Goal: Task Accomplishment & Management: Use online tool/utility

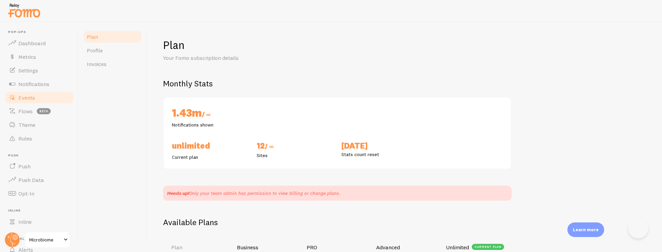
click at [34, 97] on span "Events" at bounding box center [26, 97] width 17 height 7
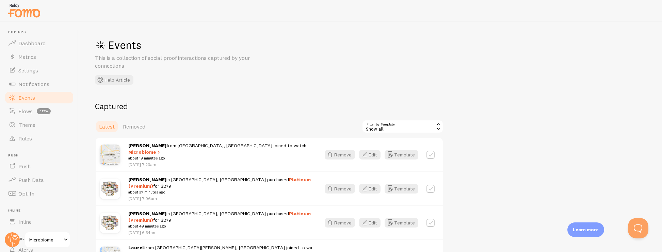
click at [405, 129] on div "Show all" at bounding box center [403, 127] width 82 height 14
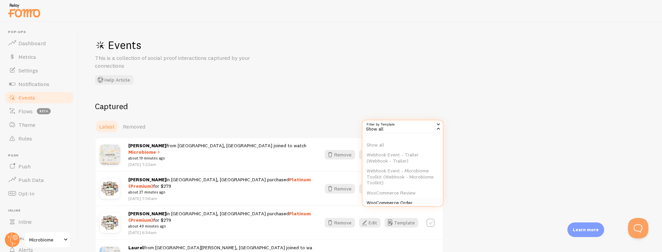
click at [412, 200] on li "WooCommerce Order" at bounding box center [402, 203] width 80 height 10
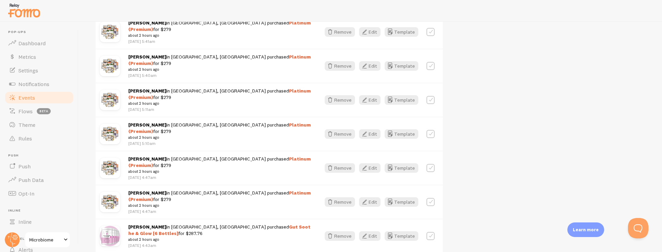
scroll to position [330, 0]
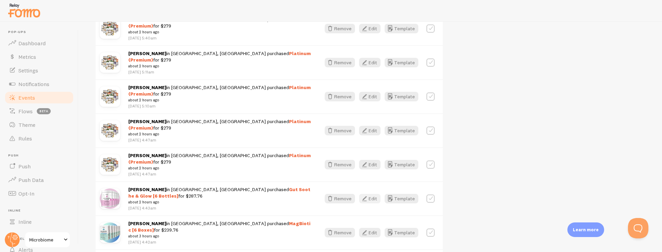
click at [373, 194] on button "Edit" at bounding box center [369, 199] width 21 height 10
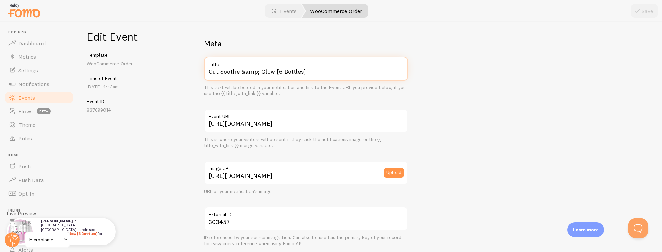
drag, startPoint x: 273, startPoint y: 73, endPoint x: 200, endPoint y: 72, distance: 73.2
click at [200, 72] on div "Meta Gut Soothe &amp; Glow [6 Bottles] Title This text will be bolded in your n…" at bounding box center [425, 137] width 474 height 230
click at [42, 96] on link "Events" at bounding box center [39, 98] width 70 height 14
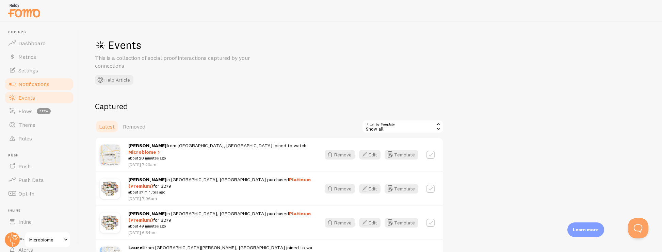
click at [36, 81] on span "Notifications" at bounding box center [33, 84] width 31 height 7
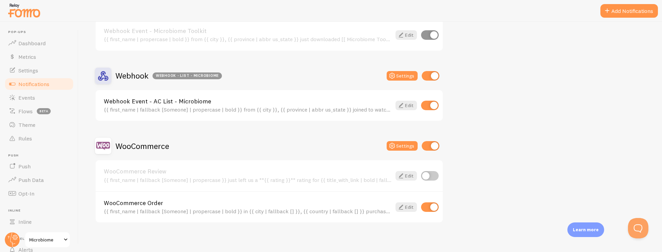
scroll to position [240, 0]
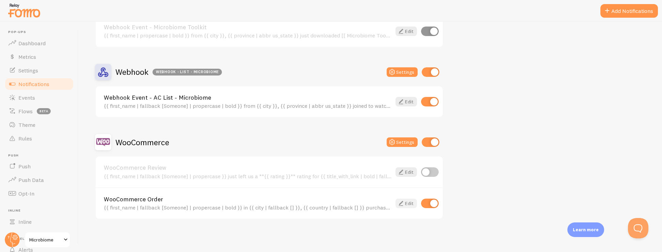
click at [400, 203] on icon at bounding box center [401, 203] width 8 height 8
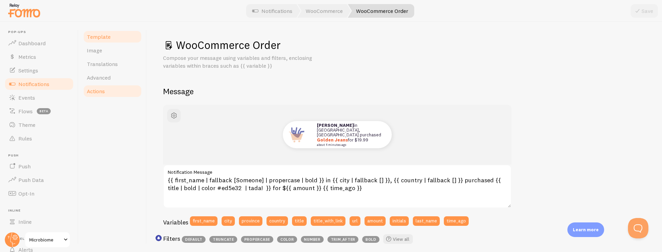
click at [114, 92] on link "Actions" at bounding box center [113, 91] width 60 height 14
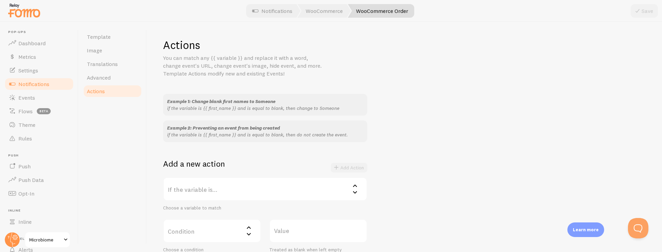
scroll to position [842, 0]
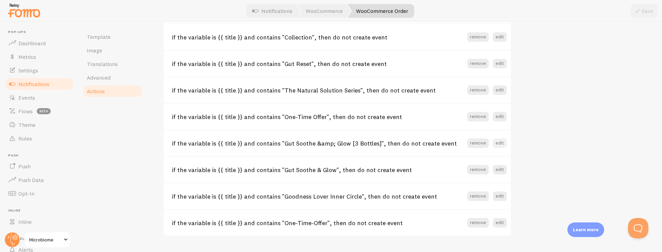
click at [497, 139] on button "edit" at bounding box center [500, 144] width 14 height 10
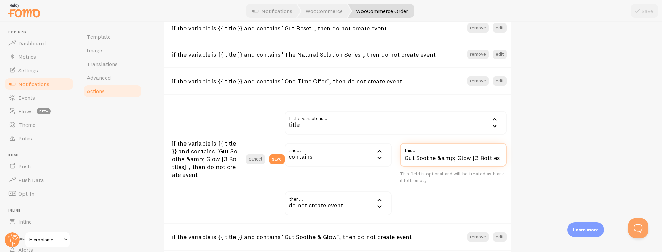
drag, startPoint x: 471, startPoint y: 150, endPoint x: 526, endPoint y: 152, distance: 55.5
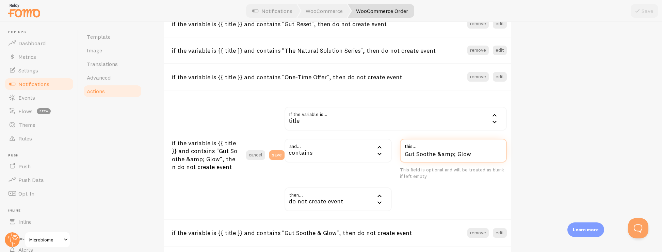
type input "Gut Soothe &amp; Glow"
click at [279, 150] on button "save" at bounding box center [276, 155] width 15 height 10
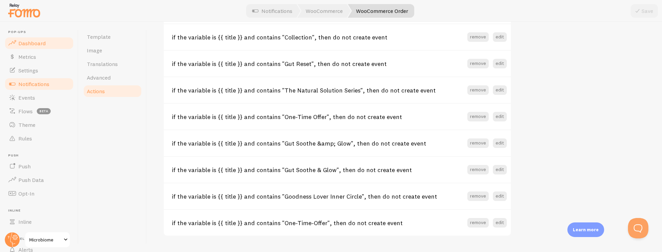
click at [38, 42] on span "Dashboard" at bounding box center [31, 43] width 27 height 7
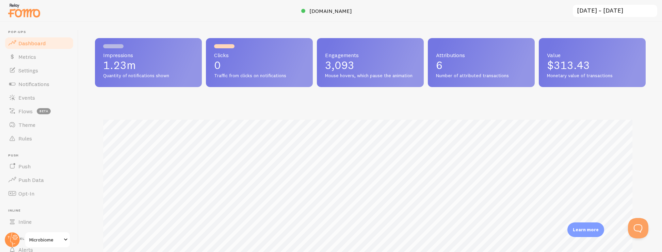
scroll to position [179, 546]
click at [33, 99] on span "Events" at bounding box center [26, 97] width 17 height 7
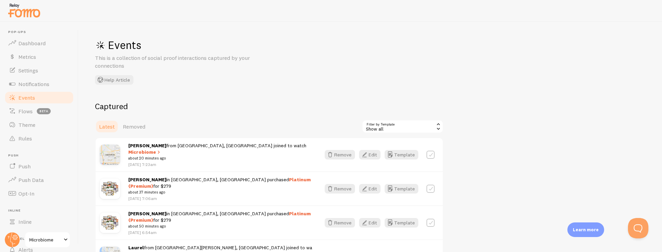
click at [407, 127] on div "Show all" at bounding box center [403, 127] width 82 height 14
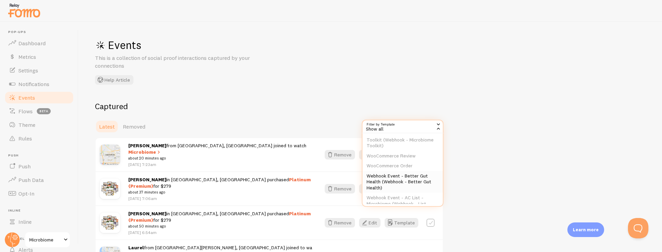
scroll to position [52, 0]
click at [410, 153] on li "WooCommerce Order" at bounding box center [402, 151] width 80 height 10
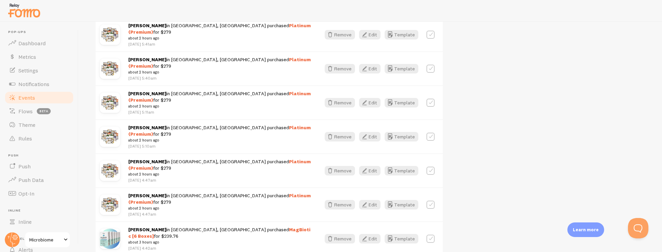
scroll to position [357, 0]
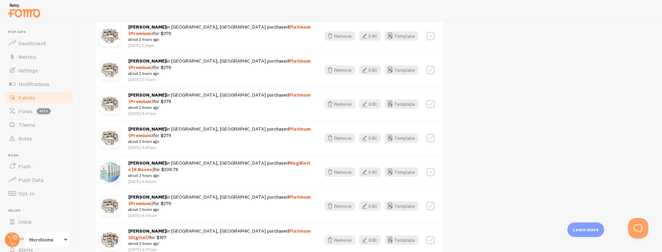
click at [217, 160] on strong "MagBiotic [6 Boxes]" at bounding box center [219, 166] width 182 height 13
copy strong "MagBiotic"
click at [35, 85] on span "Notifications" at bounding box center [33, 84] width 31 height 7
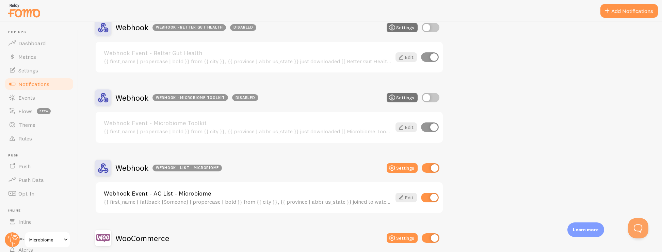
scroll to position [240, 0]
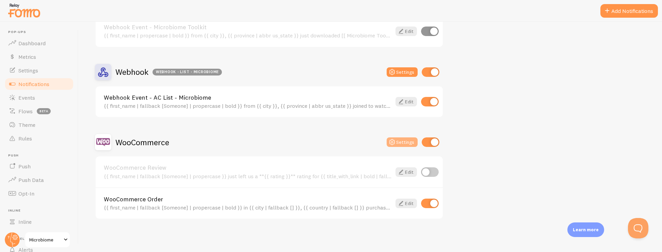
click at [404, 144] on button "Settings" at bounding box center [402, 142] width 31 height 10
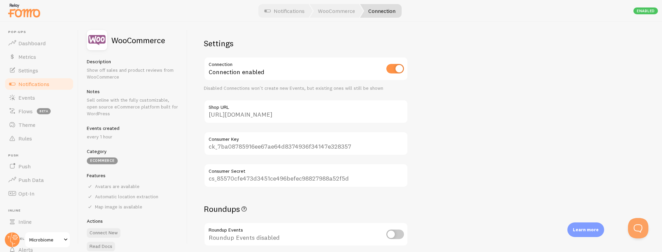
click at [43, 86] on span "Notifications" at bounding box center [33, 84] width 31 height 7
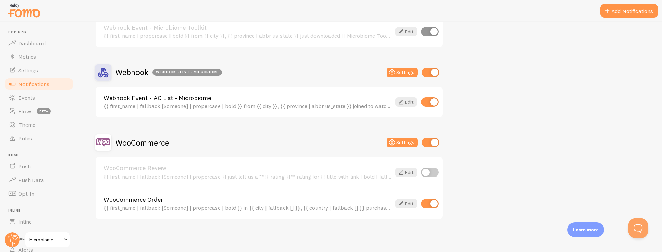
scroll to position [240, 0]
click at [404, 204] on icon at bounding box center [401, 203] width 8 height 8
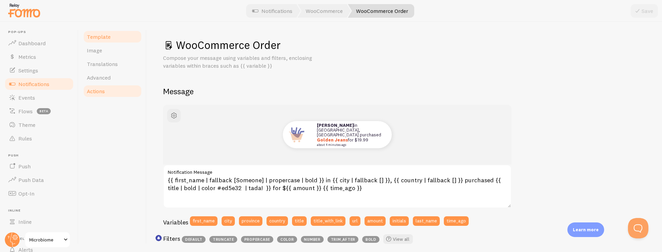
click at [103, 91] on span "Actions" at bounding box center [96, 91] width 18 height 7
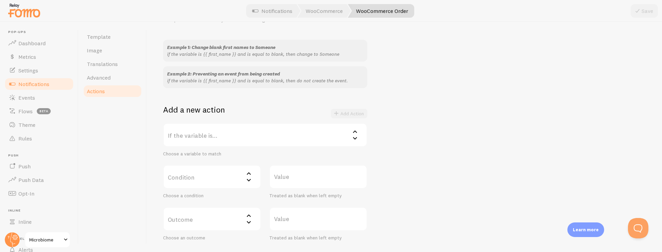
scroll to position [63, 0]
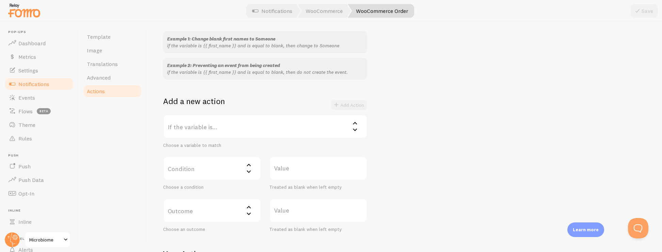
click at [236, 131] on label "If the variable is..." at bounding box center [265, 127] width 204 height 24
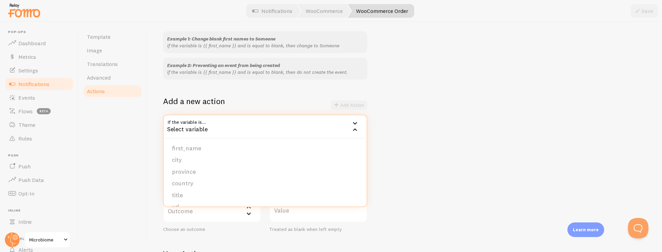
click at [198, 194] on li "title" at bounding box center [265, 196] width 203 height 12
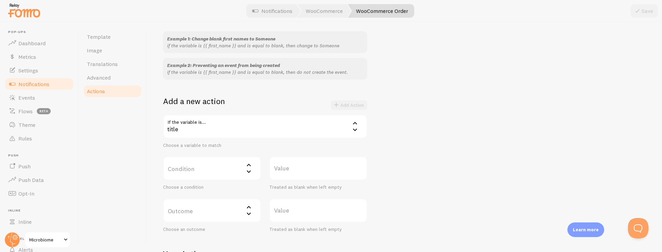
click at [210, 165] on label "Condition" at bounding box center [212, 169] width 98 height 24
click at [192, 210] on li "contains" at bounding box center [212, 214] width 97 height 12
click at [281, 180] on label "Value" at bounding box center [318, 169] width 98 height 24
click at [281, 180] on input "Value" at bounding box center [318, 169] width 98 height 24
paste input "MagBiotic"
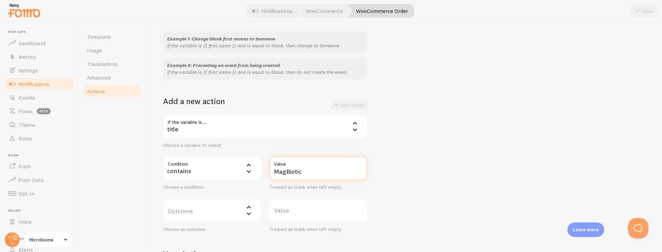
scroll to position [188, 0]
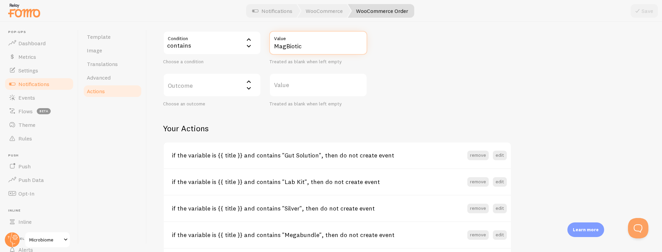
type input "MagBiotic"
click at [227, 89] on label "Outcome" at bounding box center [212, 85] width 98 height 24
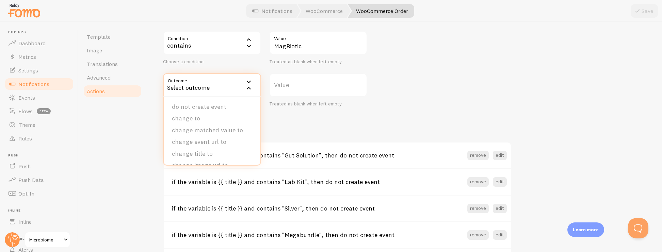
click at [222, 105] on li "do not create event" at bounding box center [212, 107] width 97 height 12
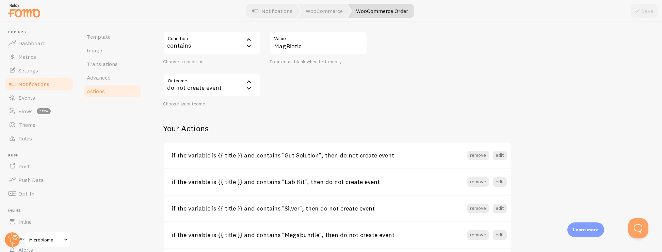
scroll to position [119, 0]
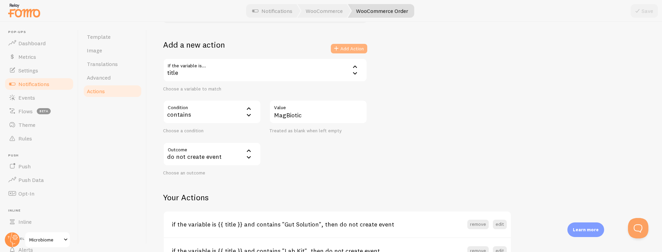
click at [348, 51] on button "Add Action" at bounding box center [349, 49] width 36 height 10
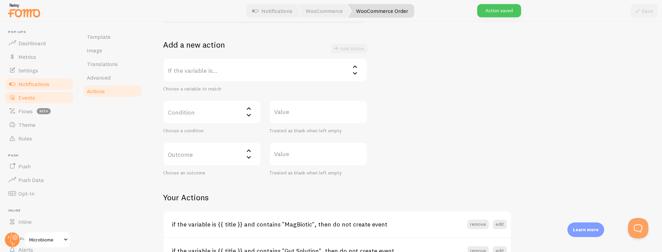
click at [29, 97] on span "Events" at bounding box center [26, 97] width 17 height 7
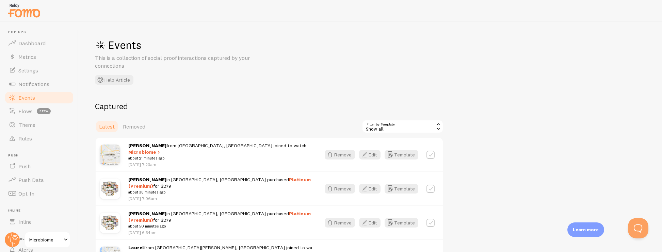
click at [400, 128] on div "Show all" at bounding box center [403, 127] width 82 height 14
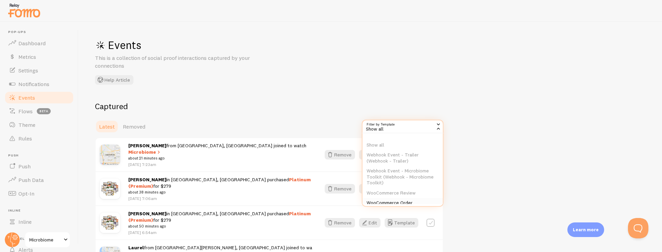
click at [403, 201] on li "WooCommerce Order" at bounding box center [402, 203] width 80 height 10
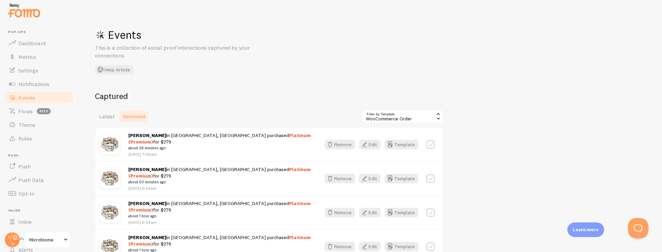
scroll to position [10, 0]
click at [43, 46] on link "Dashboard" at bounding box center [39, 43] width 70 height 14
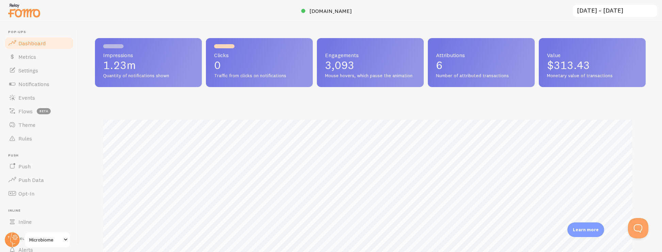
scroll to position [179, 546]
